Goal: Transaction & Acquisition: Obtain resource

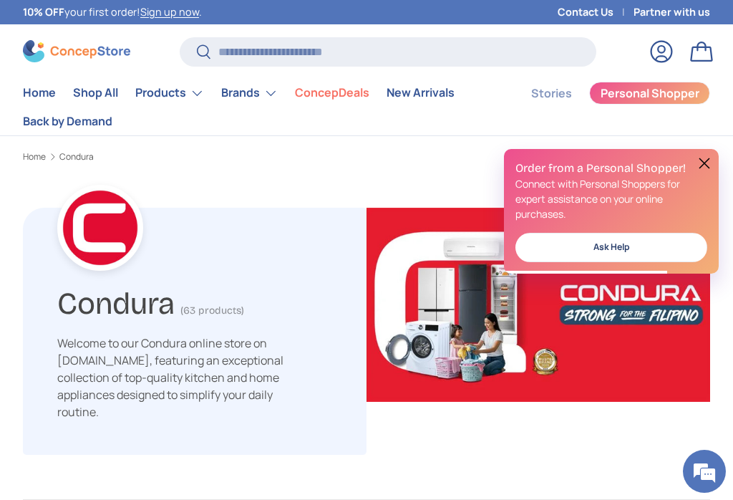
click at [711, 161] on button at bounding box center [704, 163] width 17 height 17
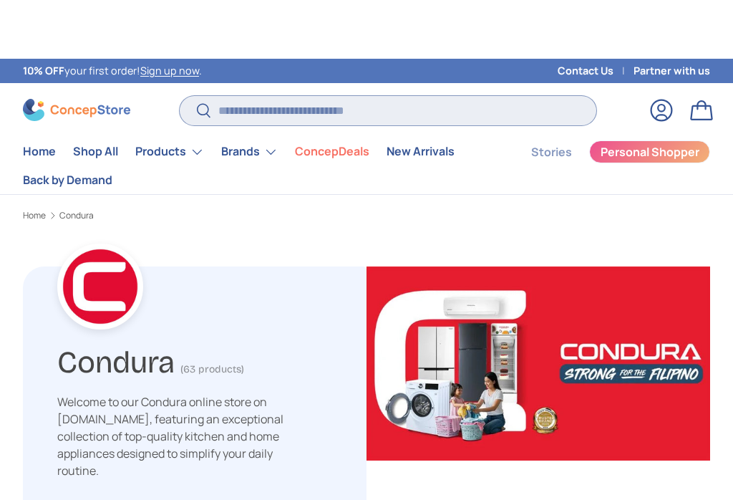
click at [339, 53] on input "Search" at bounding box center [388, 51] width 416 height 29
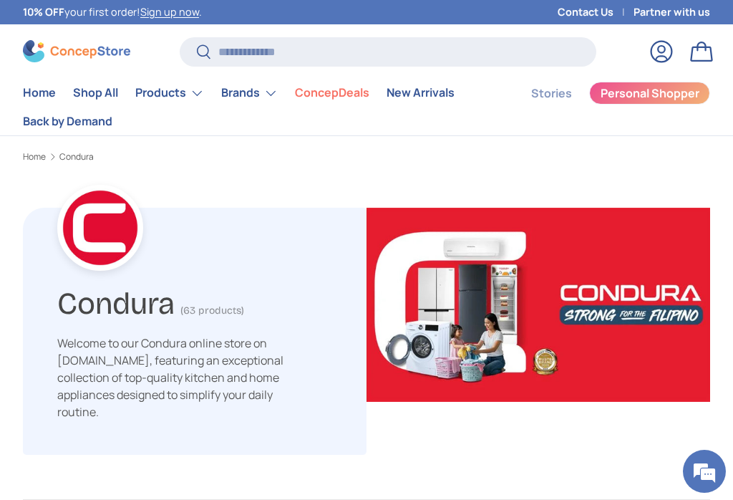
click at [343, 100] on link "ConcepDeals" at bounding box center [332, 93] width 74 height 28
click at [339, 95] on link "ConcepDeals" at bounding box center [332, 93] width 74 height 28
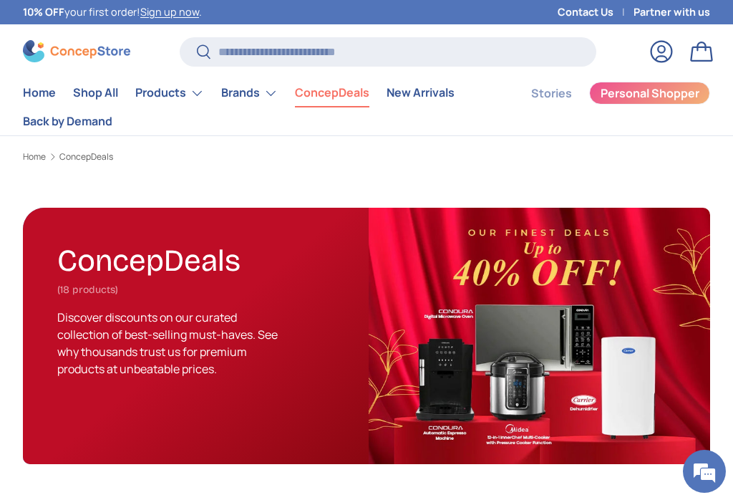
click at [426, 98] on link "New Arrivals" at bounding box center [420, 93] width 68 height 28
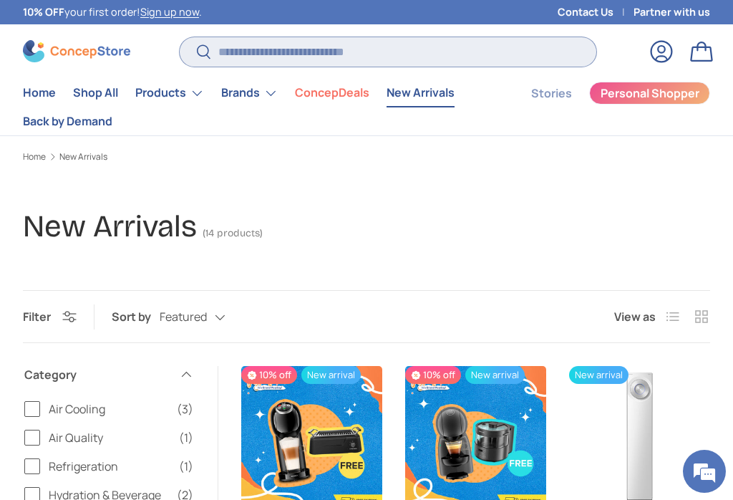
click at [373, 44] on input "Search" at bounding box center [388, 51] width 416 height 29
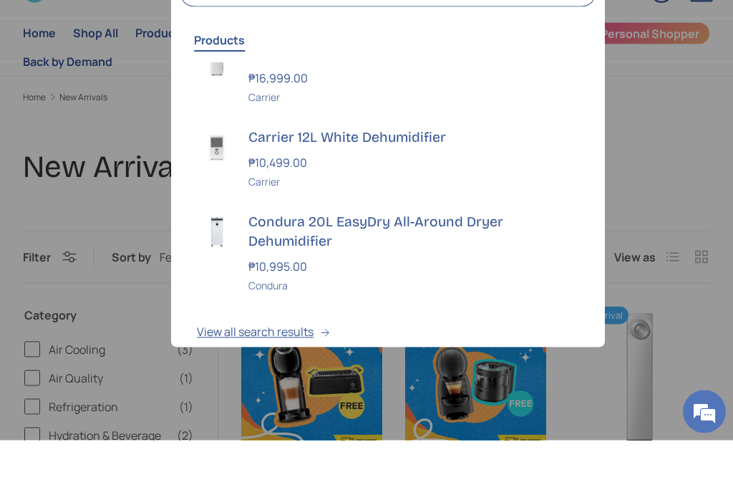
scroll to position [36, 0]
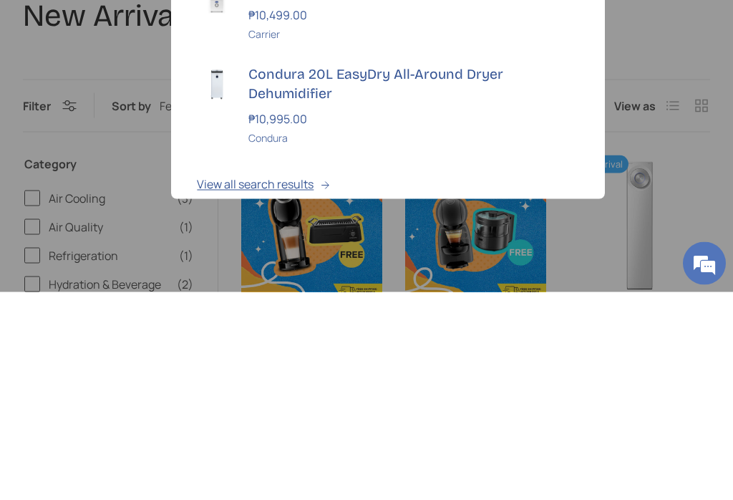
type input "**********"
click at [290, 364] on button "View all search results" at bounding box center [387, 394] width 433 height 60
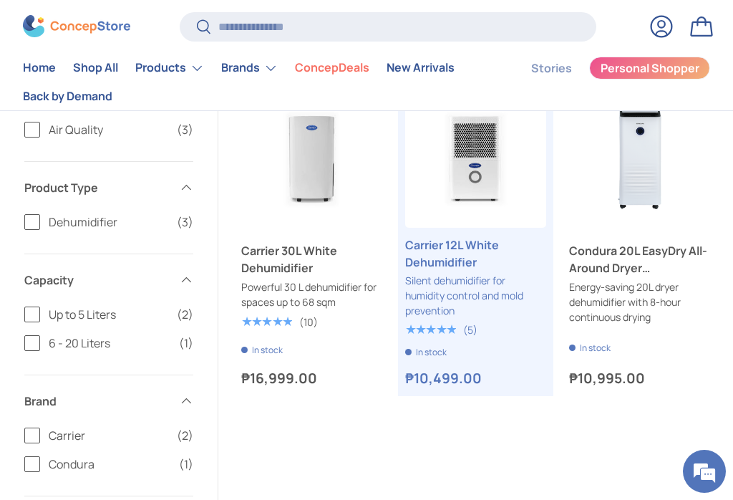
scroll to position [242, 0]
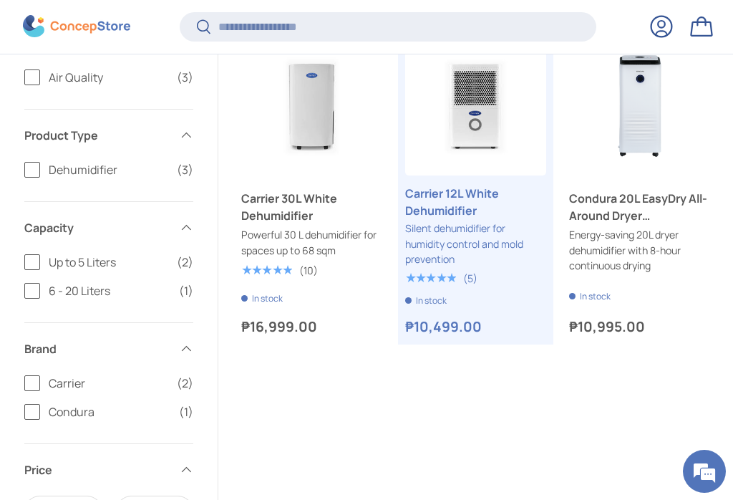
click at [639, 209] on link "Condura 20L EasyDry All-Around Dryer Dehumidifier" at bounding box center [639, 207] width 141 height 34
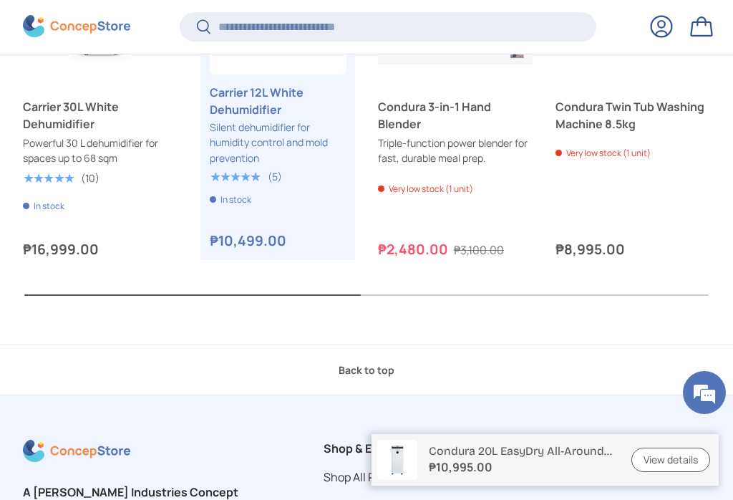
click at [676, 472] on link "View details" at bounding box center [670, 459] width 79 height 25
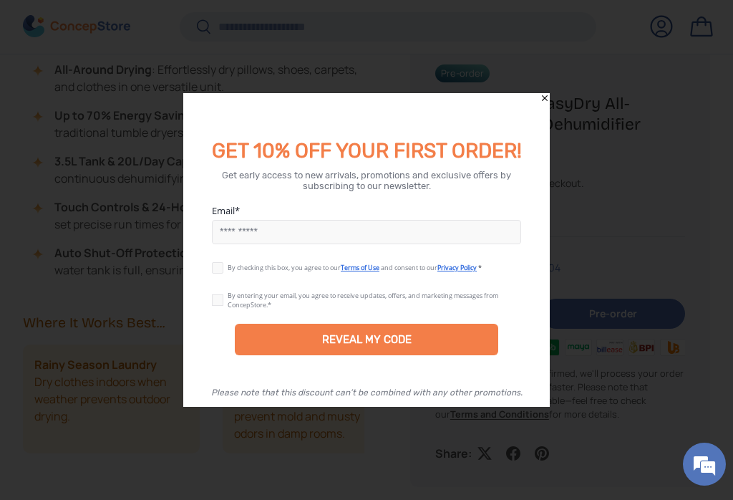
scroll to position [1066, 0]
click at [266, 237] on input "Email" at bounding box center [366, 232] width 309 height 24
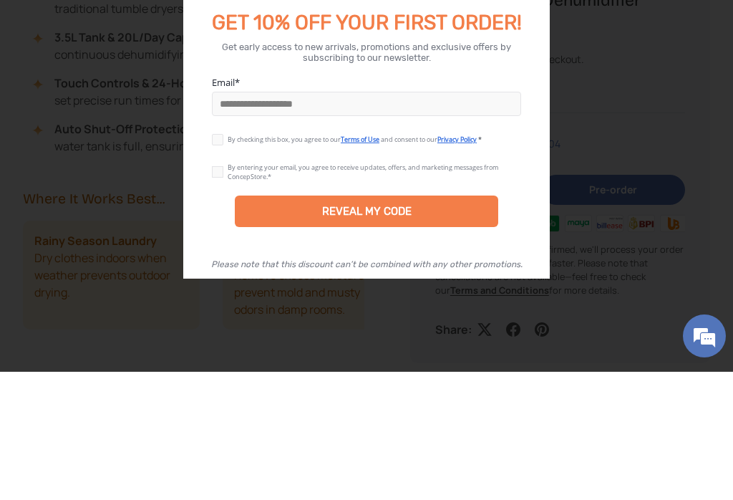
type input "**********"
click at [218, 259] on label at bounding box center [220, 264] width 16 height 11
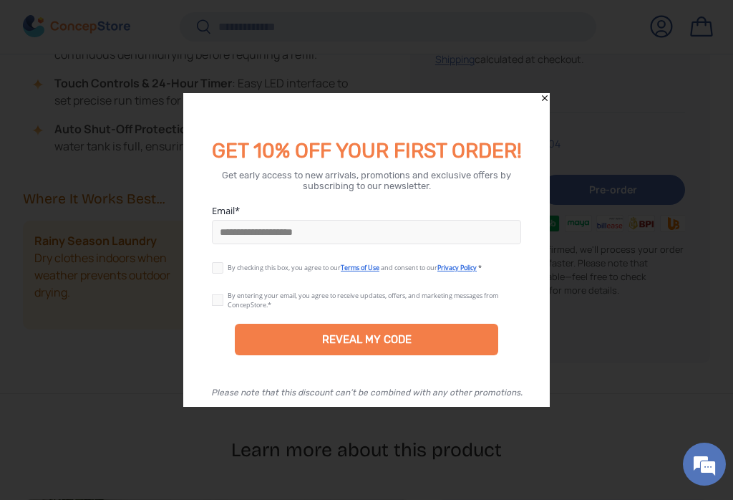
click at [386, 338] on div "REVEAL MY CODE" at bounding box center [366, 339] width 89 height 13
click at [217, 296] on label at bounding box center [220, 296] width 16 height 11
click at [352, 339] on div "REVEAL MY CODE" at bounding box center [366, 339] width 89 height 13
click at [404, 334] on div "REVEAL MY CODE" at bounding box center [366, 339] width 89 height 13
click at [326, 335] on div "REVEAL MY CODE" at bounding box center [366, 339] width 89 height 13
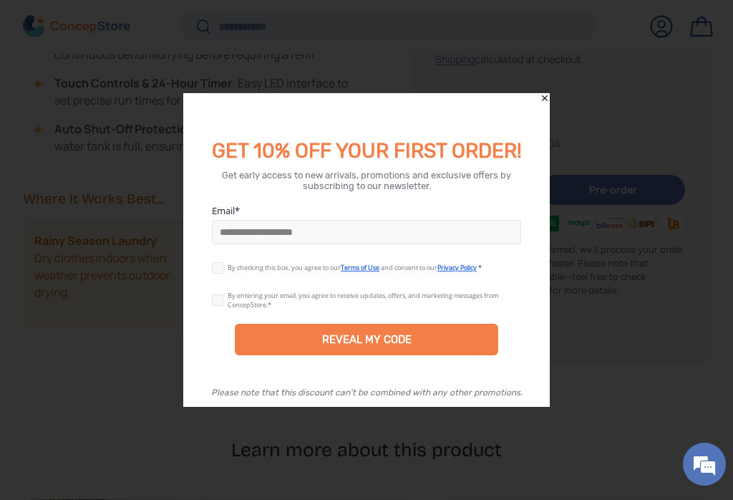
click at [301, 336] on div "REVEAL MY CODE" at bounding box center [366, 339] width 263 height 31
click at [374, 343] on div "REVEAL MY CODE" at bounding box center [366, 339] width 89 height 13
click at [389, 342] on div "REVEAL MY CODE" at bounding box center [366, 339] width 89 height 13
click at [438, 338] on div "REVEAL MY CODE" at bounding box center [366, 339] width 263 height 31
click at [440, 343] on div "REVEAL MY CODE" at bounding box center [366, 339] width 263 height 31
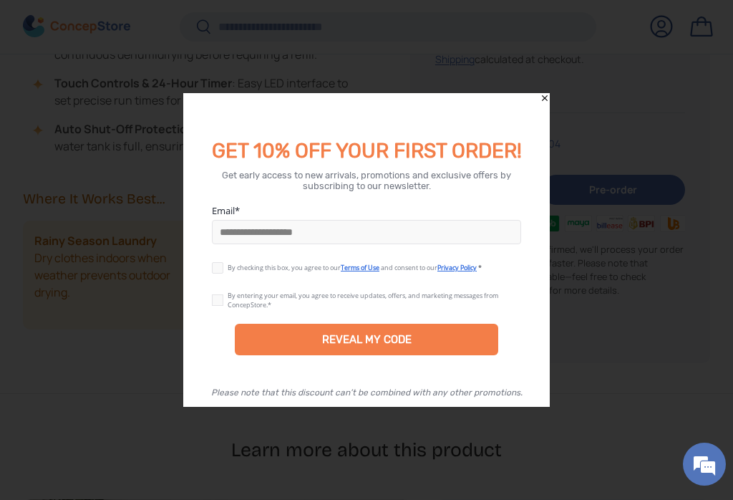
click at [409, 344] on div "REVEAL MY CODE" at bounding box center [366, 339] width 89 height 13
click at [373, 338] on div "REVEAL MY CODE" at bounding box center [366, 339] width 89 height 13
click at [374, 340] on div "REVEAL MY CODE" at bounding box center [366, 339] width 89 height 13
click at [395, 341] on div "REVEAL MY CODE" at bounding box center [366, 339] width 89 height 13
click at [404, 339] on div "REVEAL MY CODE" at bounding box center [366, 339] width 89 height 13
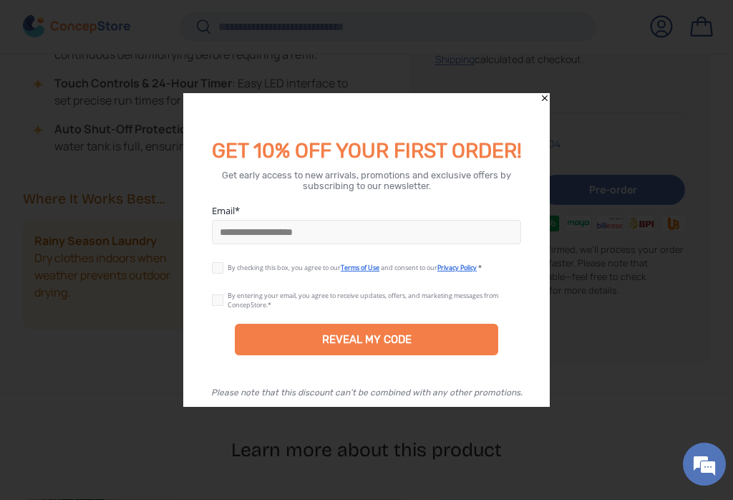
click at [372, 336] on div "REVEAL MY CODE" at bounding box center [366, 339] width 89 height 13
click at [371, 344] on div "REVEAL MY CODE" at bounding box center [366, 339] width 89 height 13
click at [371, 343] on div "REVEAL MY CODE" at bounding box center [366, 339] width 89 height 13
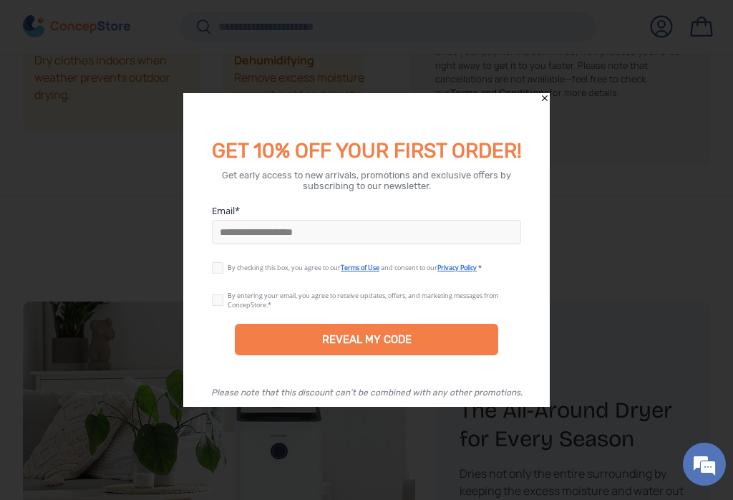
scroll to position [1396, 0]
click at [376, 343] on div "REVEAL MY CODE" at bounding box center [366, 339] width 263 height 31
click at [376, 346] on div "REVEAL MY CODE" at bounding box center [366, 339] width 89 height 13
click at [379, 346] on div "REVEAL MY CODE" at bounding box center [366, 339] width 89 height 13
click at [28, 499] on div at bounding box center [366, 250] width 733 height 500
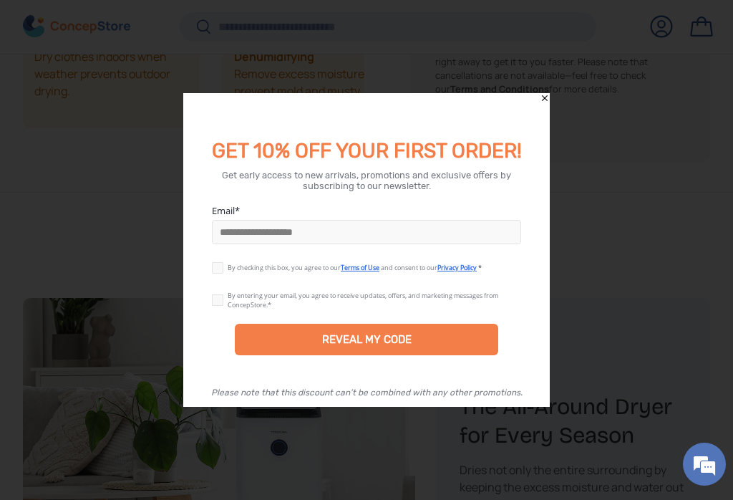
scroll to position [3474, 4908]
click at [371, 346] on div "REVEAL MY CODE" at bounding box center [366, 339] width 89 height 13
click at [368, 346] on div "REVEAL MY CODE" at bounding box center [366, 339] width 89 height 13
click at [322, 346] on div "REVEAL MY CODE" at bounding box center [366, 339] width 89 height 13
click at [336, 345] on div "REVEAL MY CODE" at bounding box center [366, 339] width 89 height 13
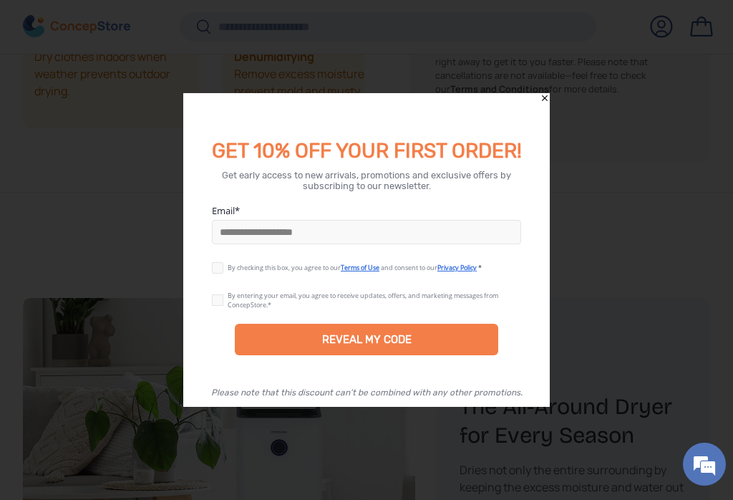
click at [347, 346] on div "REVEAL MY CODE" at bounding box center [366, 339] width 89 height 13
click at [376, 243] on input "**********" at bounding box center [366, 232] width 309 height 24
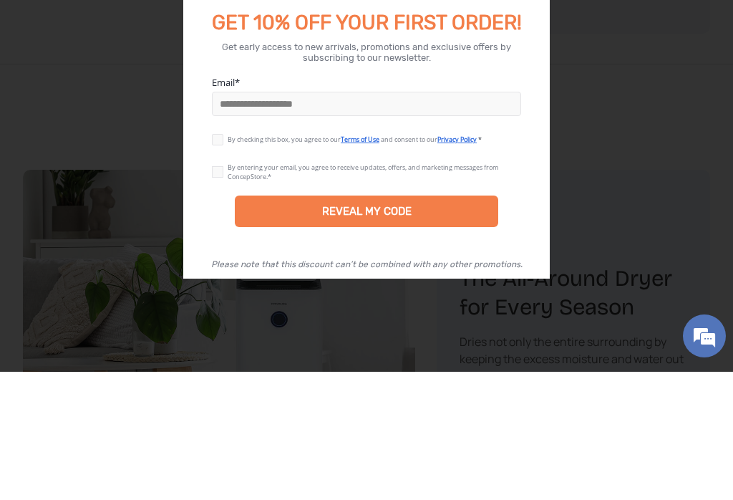
scroll to position [1524, 0]
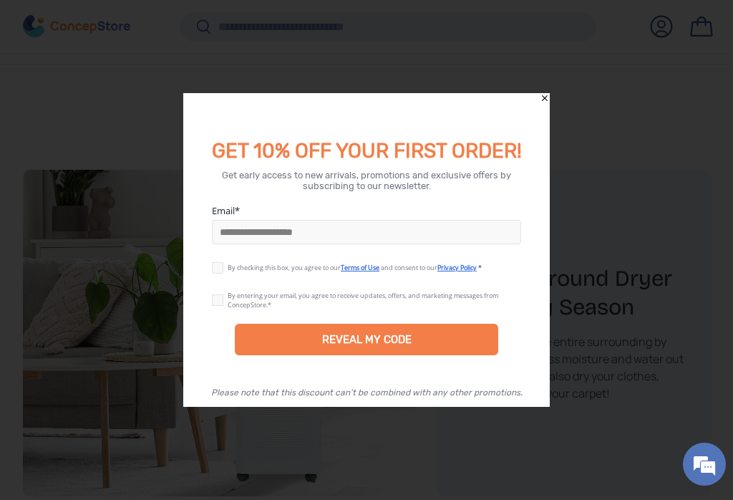
click at [391, 346] on div "REVEAL MY CODE" at bounding box center [366, 339] width 89 height 13
click at [371, 344] on div "REVEAL MY CODE" at bounding box center [366, 339] width 89 height 13
click at [359, 346] on div "REVEAL MY CODE" at bounding box center [366, 339] width 89 height 13
click at [353, 344] on div "REVEAL MY CODE" at bounding box center [366, 339] width 89 height 13
click at [351, 346] on div "REVEAL MY CODE" at bounding box center [366, 339] width 89 height 13
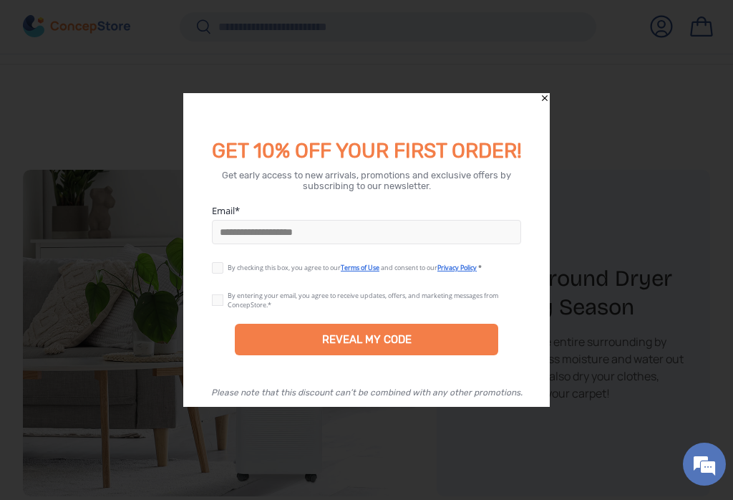
click at [548, 102] on div at bounding box center [366, 250] width 733 height 500
click at [549, 103] on icon "Close" at bounding box center [545, 98] width 10 height 10
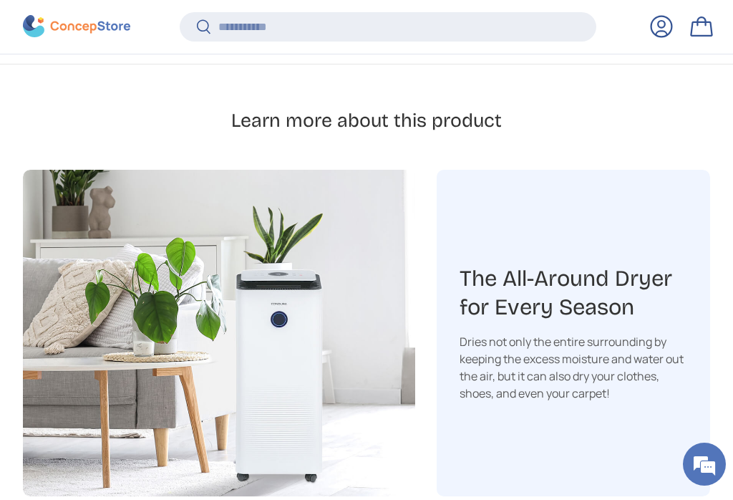
click at [557, 108] on div "Learn more about this product" at bounding box center [366, 127] width 687 height 39
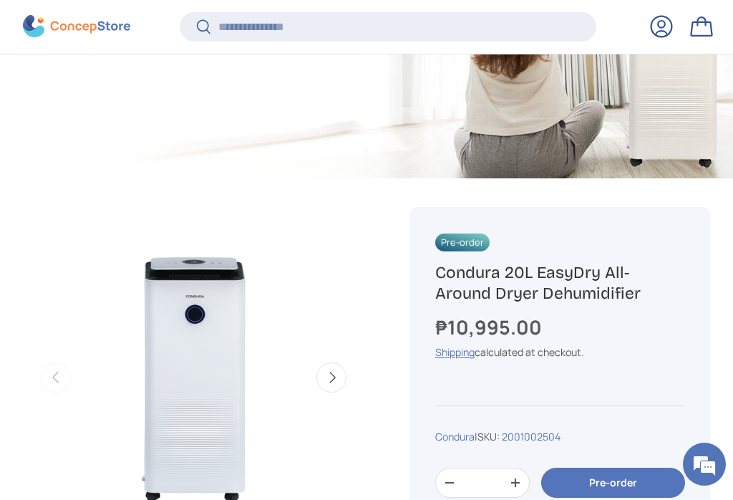
scroll to position [0, 0]
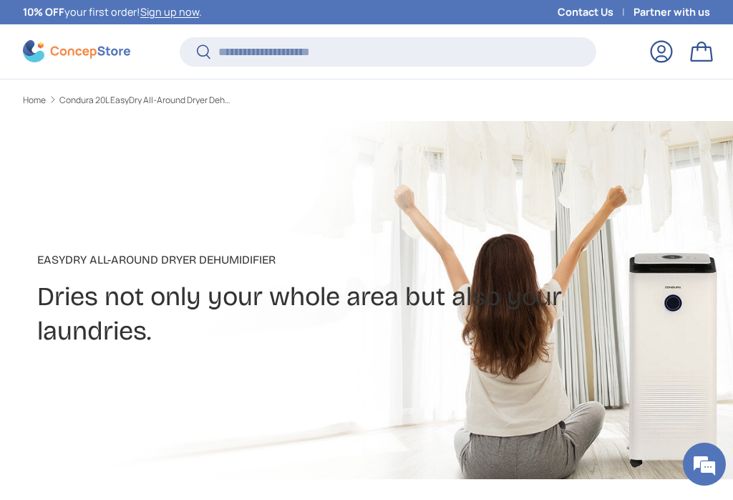
click at [671, 51] on link "Log in" at bounding box center [661, 51] width 31 height 31
